Goal: Navigation & Orientation: Find specific page/section

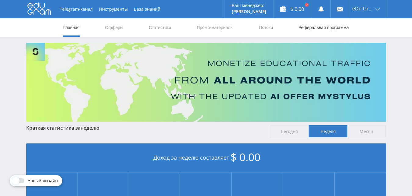
click at [304, 30] on link "Реферальная программа" at bounding box center [324, 27] width 52 height 18
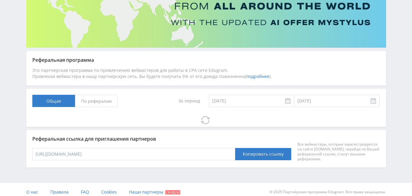
scroll to position [79, 0]
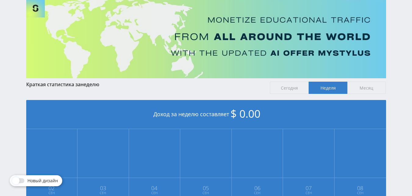
scroll to position [122, 0]
